Goal: Obtain resource: Download file/media

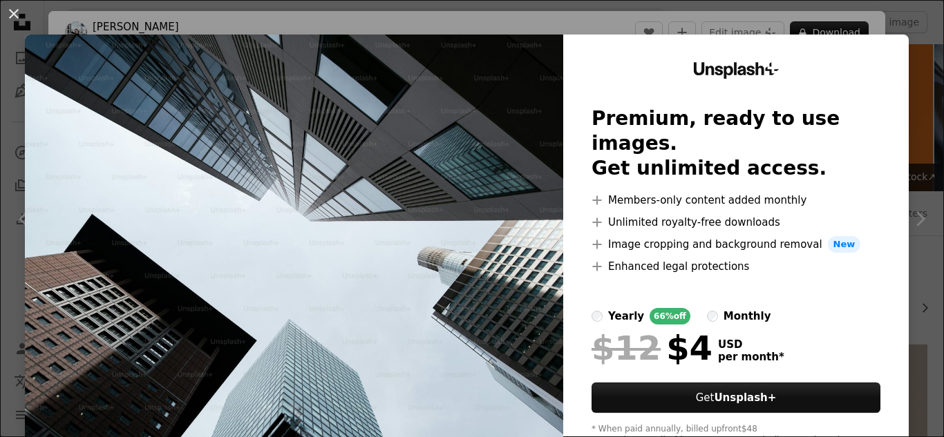
scroll to position [1105, 0]
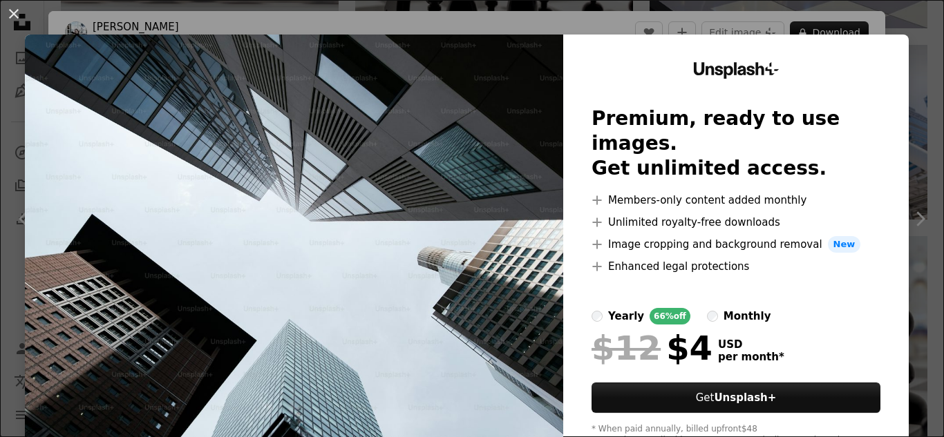
click at [871, 24] on div "An X shape Unsplash+ Premium, ready to use images. Get unlimited access. A plus…" at bounding box center [472, 218] width 944 height 437
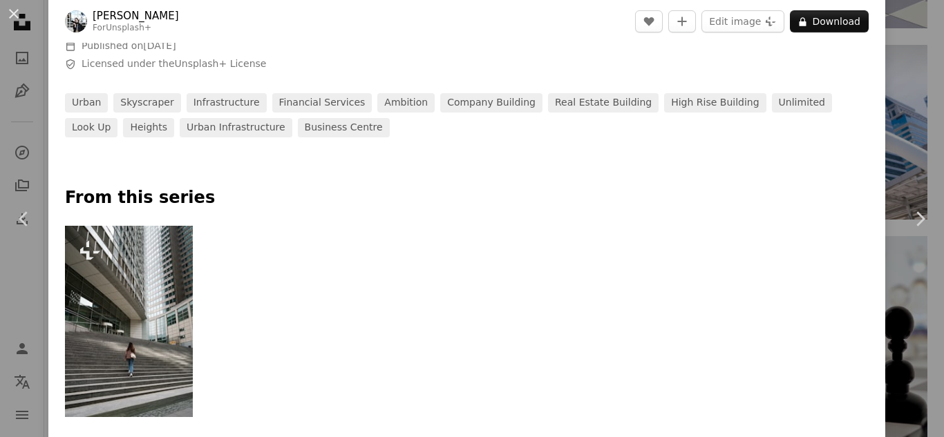
scroll to position [829, 0]
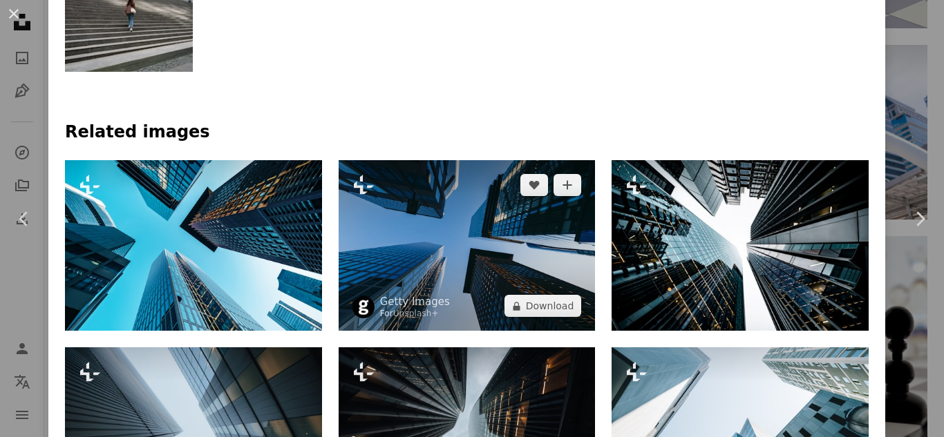
click at [506, 261] on img at bounding box center [467, 245] width 257 height 171
